Goal: Information Seeking & Learning: Learn about a topic

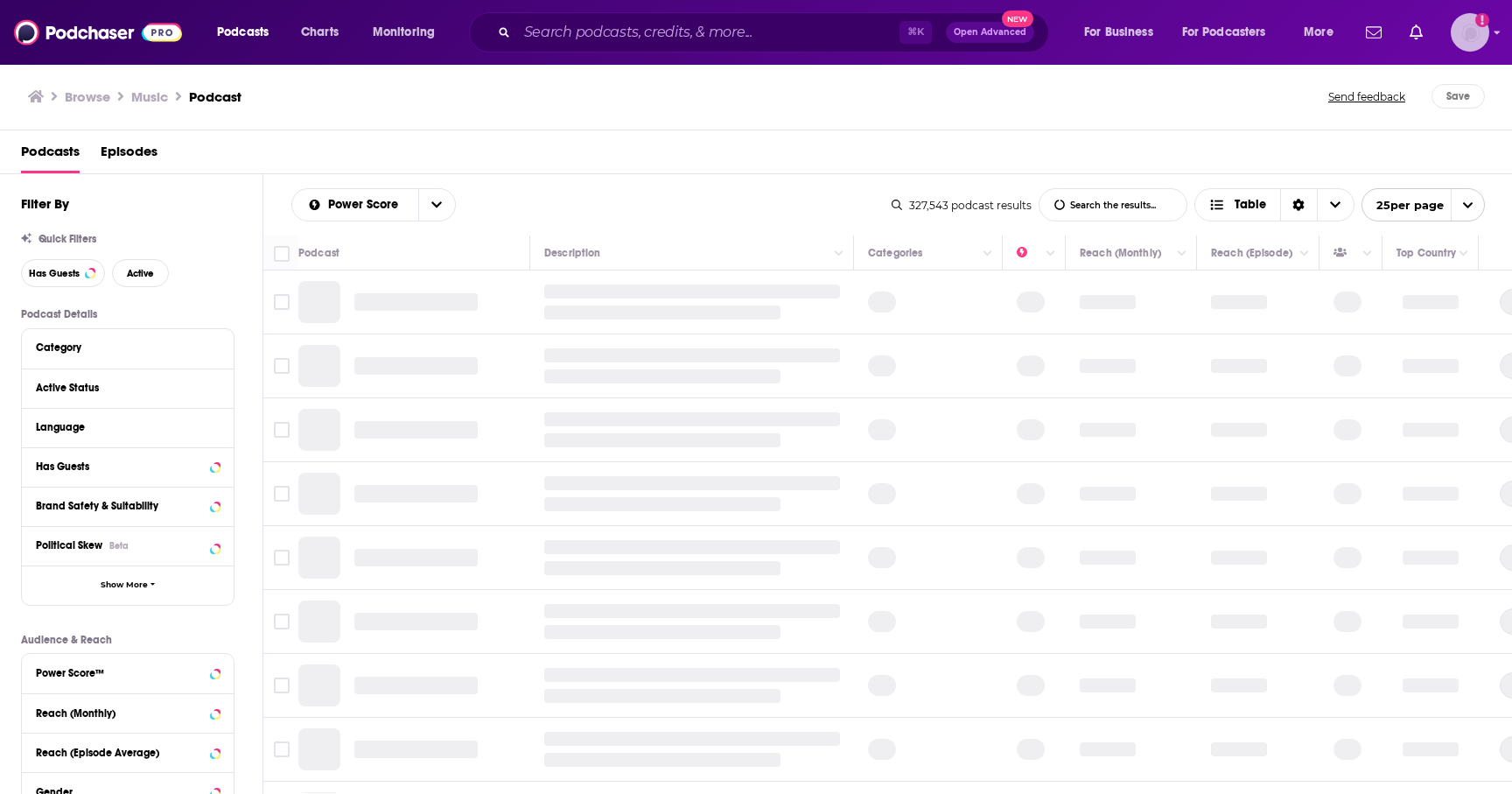
click at [1472, 27] on img "Logged in as rowan.sullivan" at bounding box center [1470, 32] width 38 height 38
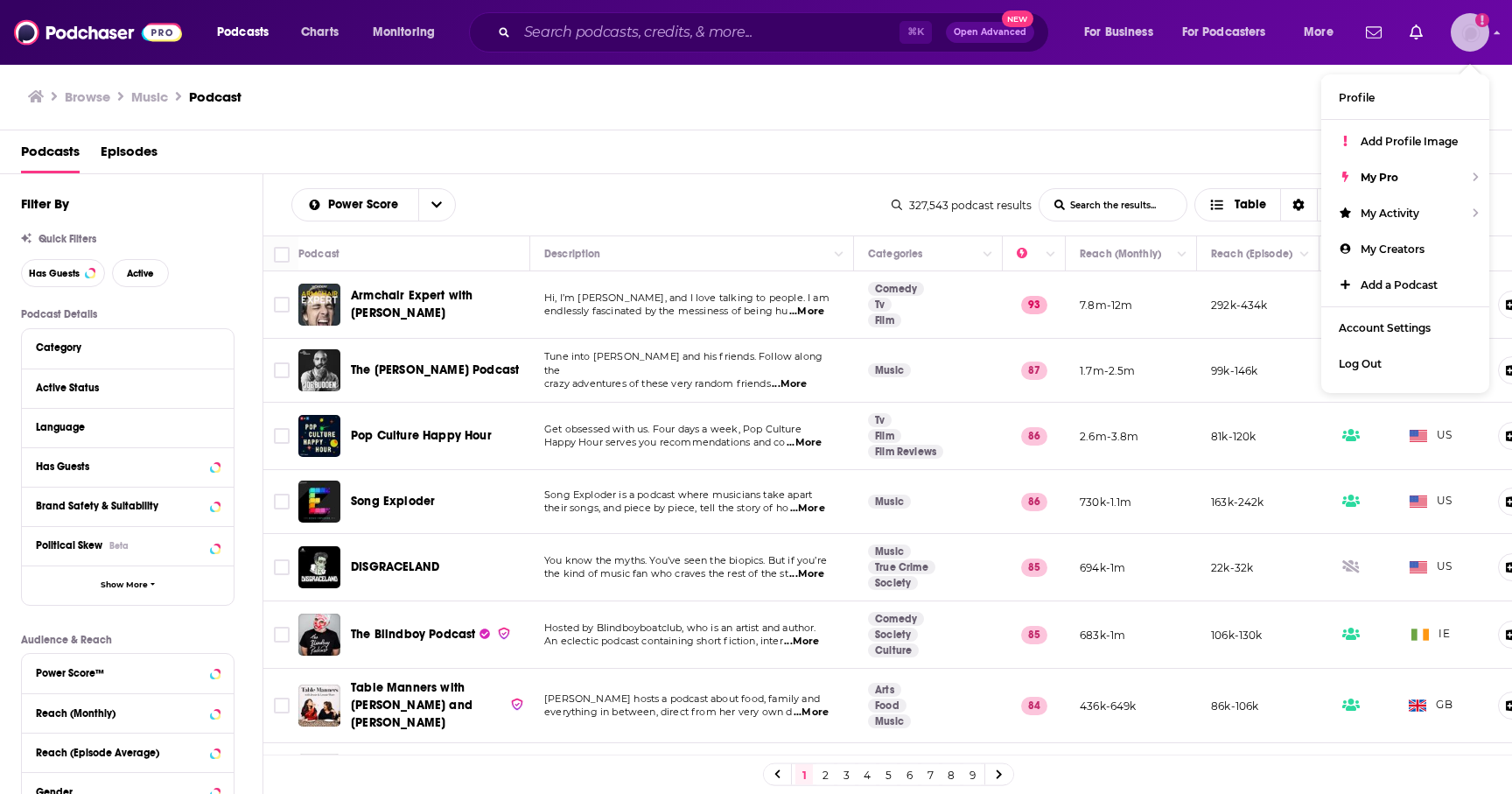
click at [1482, 29] on img "Logged in as rowan.sullivan" at bounding box center [1470, 32] width 38 height 38
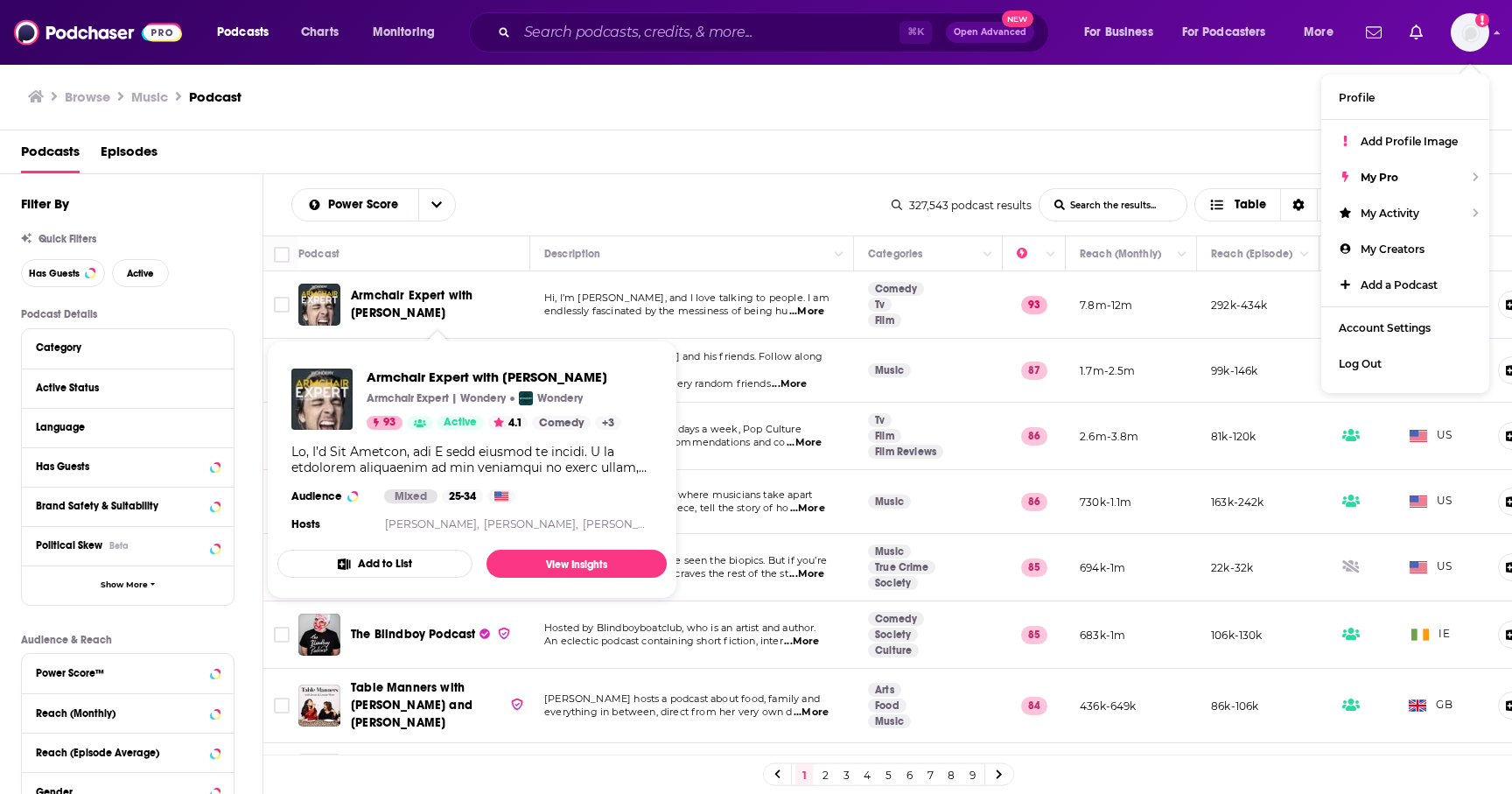
click at [426, 294] on span "Armchair Expert with [PERSON_NAME]" at bounding box center [411, 304] width 121 height 32
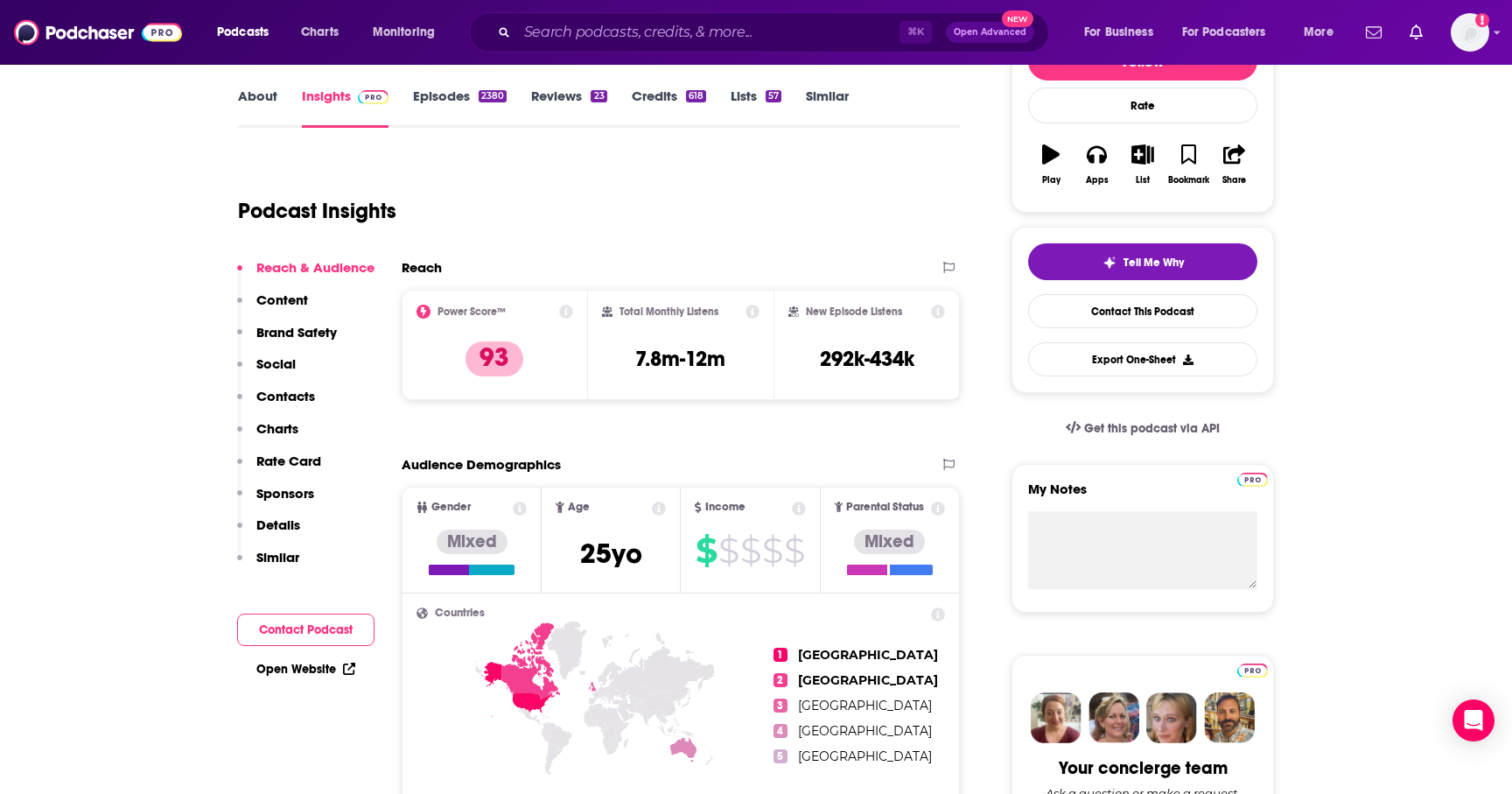
scroll to position [251, 0]
